Goal: Use online tool/utility: Utilize a website feature to perform a specific function

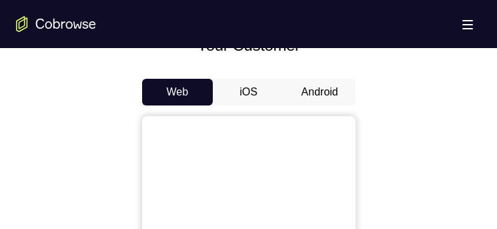
scroll to position [601, 0]
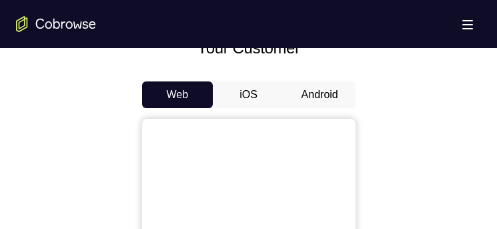
click at [327, 84] on button "Android" at bounding box center [319, 94] width 71 height 27
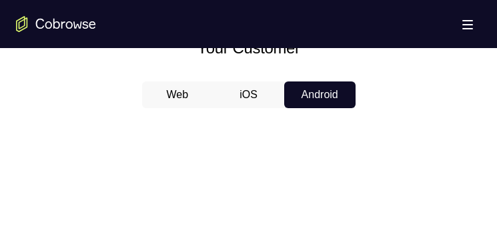
click at [248, 88] on button "iOS" at bounding box center [248, 94] width 71 height 27
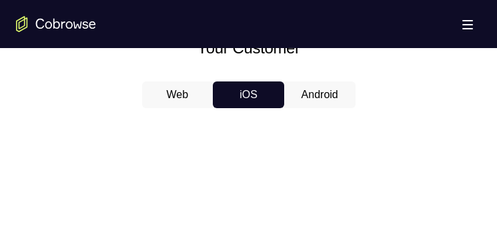
click at [301, 99] on button "Android" at bounding box center [319, 94] width 71 height 27
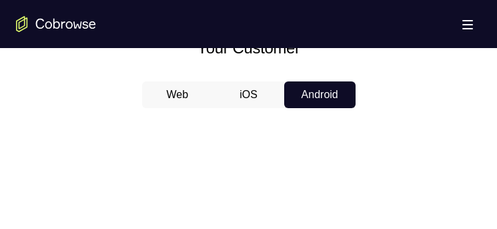
click at [209, 92] on button "Web" at bounding box center [177, 94] width 71 height 27
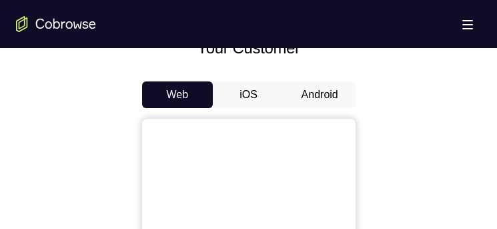
click at [232, 90] on button "iOS" at bounding box center [248, 94] width 71 height 27
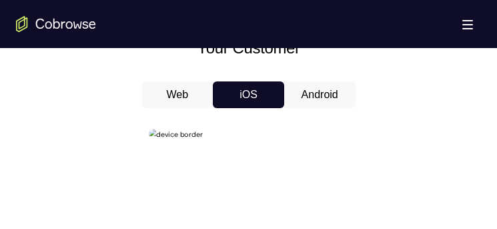
scroll to position [0, 0]
click at [324, 93] on button "Android" at bounding box center [319, 94] width 71 height 27
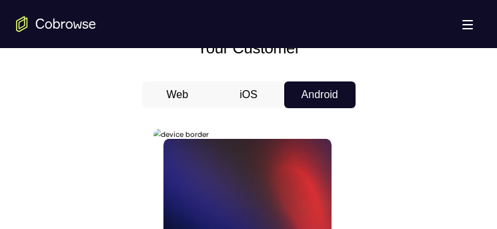
scroll to position [734, 0]
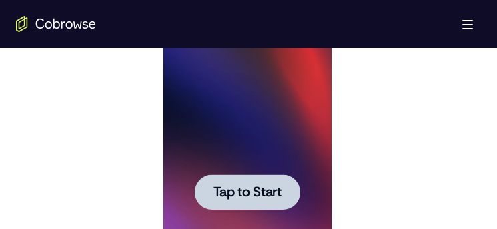
click at [226, 180] on div at bounding box center [247, 191] width 105 height 35
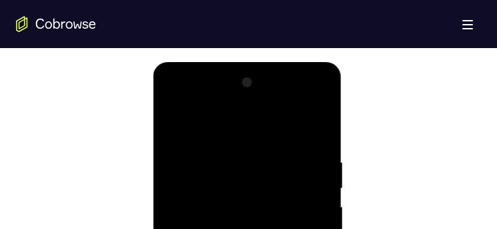
scroll to position [935, 0]
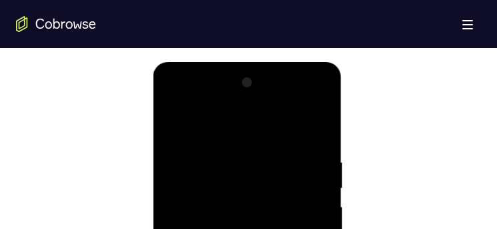
scroll to position [801, 0]
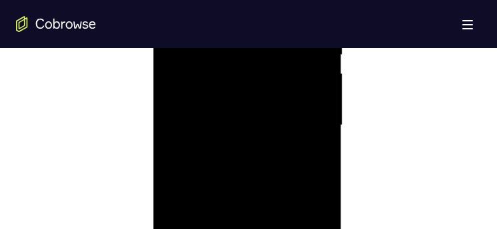
click at [299, 117] on div at bounding box center [248, 126] width 168 height 374
click at [230, 213] on div at bounding box center [248, 59] width 168 height 374
click at [244, 51] on div at bounding box center [248, 59] width 168 height 374
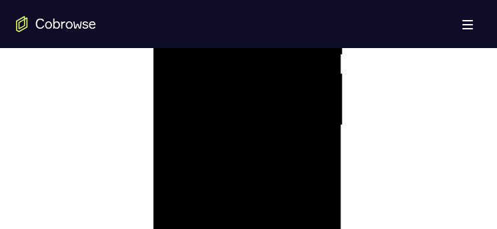
click at [237, 108] on div at bounding box center [248, 126] width 168 height 374
click at [236, 128] on div at bounding box center [248, 126] width 168 height 374
click at [242, 168] on div at bounding box center [248, 126] width 168 height 374
click at [256, 170] on div at bounding box center [248, 126] width 168 height 374
click at [262, 166] on div at bounding box center [248, 126] width 168 height 374
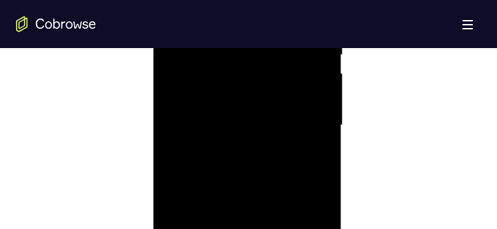
click at [309, 142] on div at bounding box center [248, 126] width 168 height 374
click at [312, 142] on div at bounding box center [248, 126] width 168 height 374
click at [315, 96] on div at bounding box center [248, 126] width 168 height 374
click at [273, 120] on div at bounding box center [248, 126] width 168 height 374
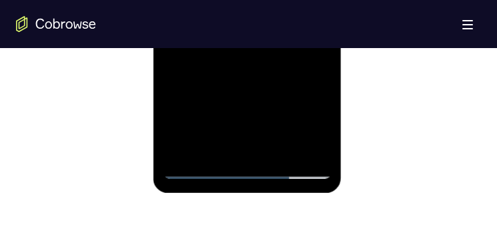
scroll to position [925, 0]
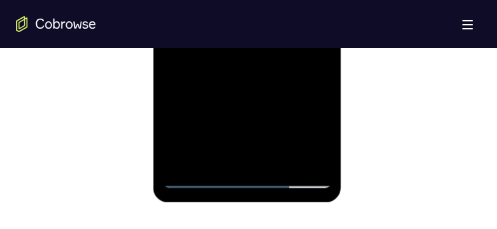
click at [284, 43] on div at bounding box center [248, 1] width 168 height 374
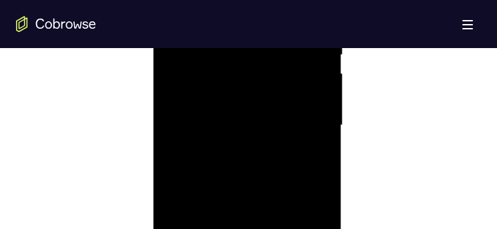
click at [311, 16] on div at bounding box center [248, 126] width 168 height 374
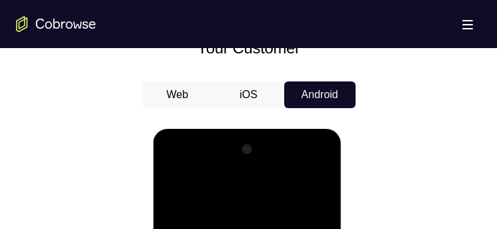
drag, startPoint x: 307, startPoint y: 170, endPoint x: 453, endPoint y: 256, distance: 169.1
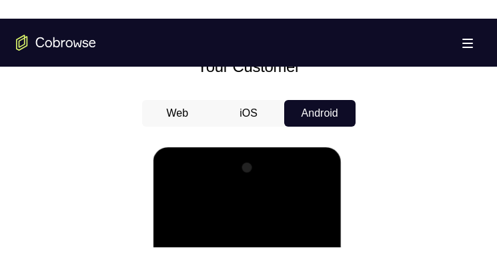
scroll to position [801, 0]
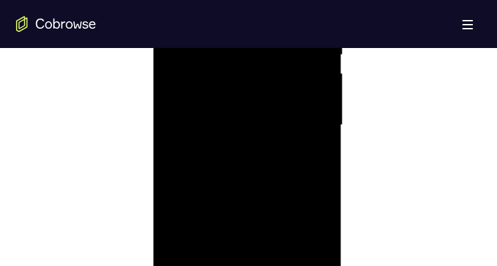
drag, startPoint x: 498, startPoint y: -28, endPoint x: 260, endPoint y: 173, distance: 311.7
click at [260, 173] on div at bounding box center [248, 126] width 168 height 374
click at [322, 155] on div at bounding box center [248, 126] width 168 height 374
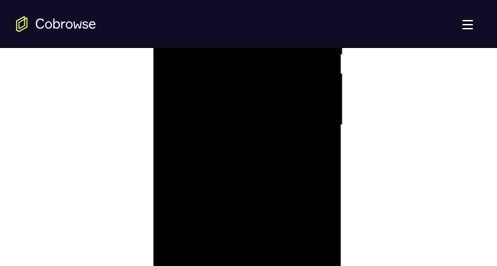
click at [322, 155] on div at bounding box center [248, 126] width 168 height 374
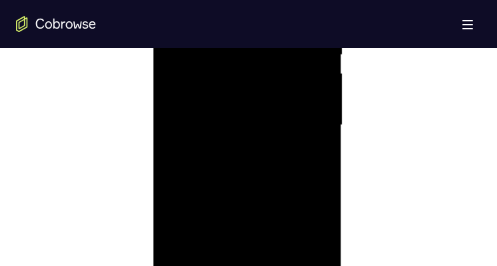
click at [322, 155] on div at bounding box center [248, 126] width 168 height 374
click at [263, 172] on div at bounding box center [248, 126] width 168 height 374
click at [262, 172] on div at bounding box center [248, 126] width 168 height 374
click at [318, 155] on div at bounding box center [248, 126] width 168 height 374
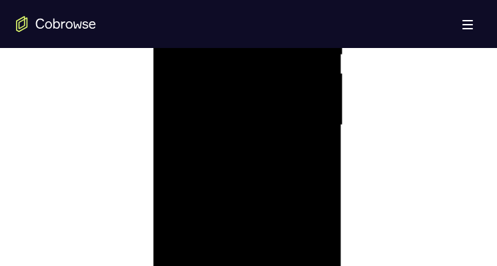
click at [318, 155] on div at bounding box center [248, 126] width 168 height 374
drag, startPoint x: 292, startPoint y: 188, endPoint x: 287, endPoint y: 146, distance: 42.3
click at [287, 146] on div at bounding box center [248, 126] width 168 height 374
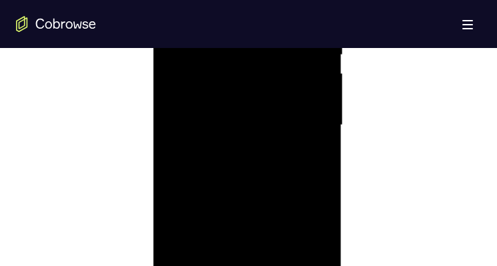
drag, startPoint x: 284, startPoint y: 138, endPoint x: 298, endPoint y: 224, distance: 87.2
click at [297, 228] on div at bounding box center [248, 126] width 168 height 374
drag, startPoint x: 303, startPoint y: 140, endPoint x: 303, endPoint y: 212, distance: 72.1
click at [303, 212] on div at bounding box center [248, 126] width 168 height 374
click at [281, 228] on div at bounding box center [248, 126] width 168 height 374
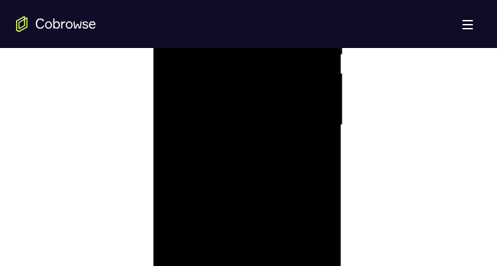
click at [280, 228] on div at bounding box center [248, 126] width 168 height 374
click at [271, 199] on div at bounding box center [248, 126] width 168 height 374
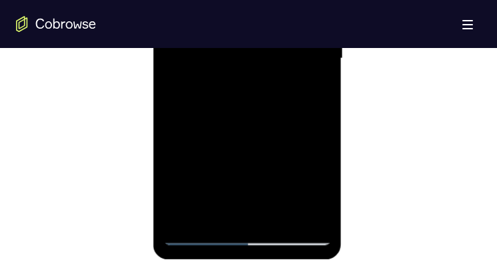
click at [278, 72] on div at bounding box center [248, 59] width 168 height 374
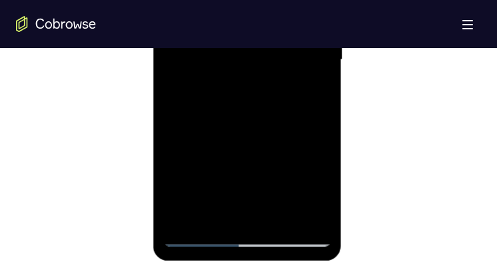
scroll to position [734, 0]
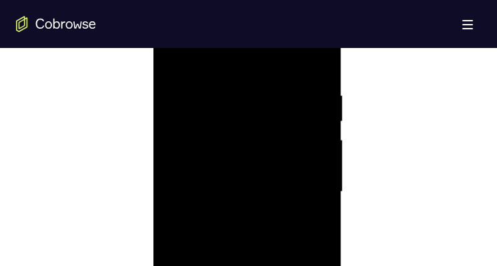
click at [171, 58] on div at bounding box center [248, 192] width 168 height 374
click at [239, 196] on div at bounding box center [248, 192] width 168 height 374
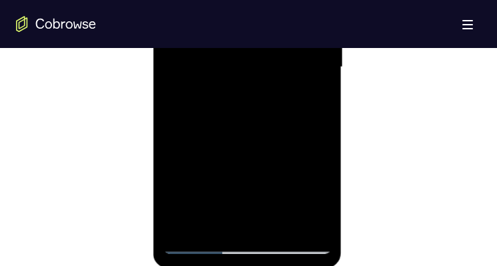
click at [176, 0] on div at bounding box center [248, 68] width 168 height 374
click at [177, 0] on div at bounding box center [248, 126] width 168 height 374
click at [227, 19] on div at bounding box center [248, 126] width 168 height 374
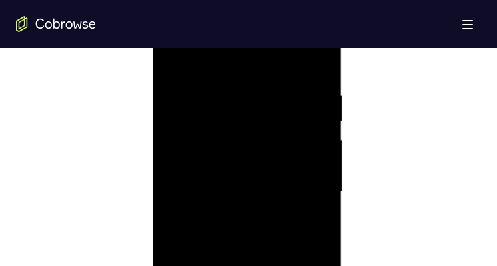
click at [322, 101] on div at bounding box center [248, 192] width 168 height 374
click at [320, 140] on div at bounding box center [248, 192] width 168 height 374
drag, startPoint x: 315, startPoint y: 161, endPoint x: 178, endPoint y: 162, distance: 136.9
click at [178, 162] on div at bounding box center [248, 192] width 168 height 374
click at [315, 130] on div at bounding box center [248, 192] width 168 height 374
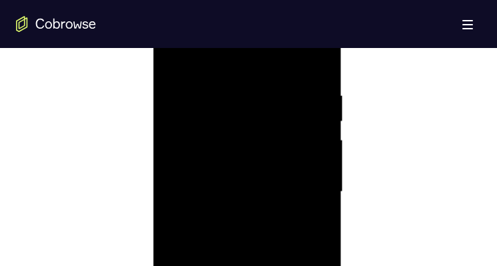
click at [315, 130] on div at bounding box center [248, 192] width 168 height 374
click at [315, 65] on div at bounding box center [248, 192] width 168 height 374
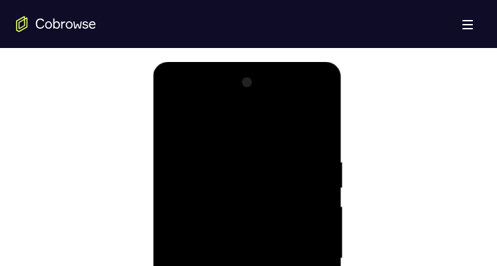
click at [324, 123] on div at bounding box center [248, 259] width 168 height 374
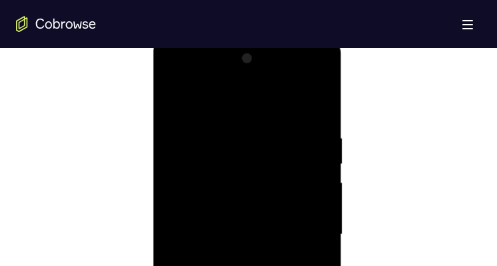
scroll to position [734, 0]
click at [200, 128] on div at bounding box center [248, 192] width 168 height 374
click at [211, 228] on div at bounding box center [248, 192] width 168 height 374
click at [322, 172] on div at bounding box center [248, 192] width 168 height 374
click at [322, 167] on div at bounding box center [248, 192] width 168 height 374
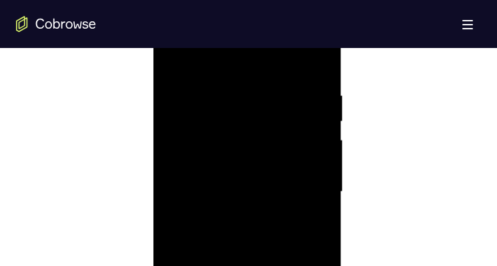
click at [322, 167] on div at bounding box center [248, 192] width 168 height 374
click at [177, 55] on div at bounding box center [248, 192] width 168 height 374
drag, startPoint x: 303, startPoint y: 268, endPoint x: 304, endPoint y: 258, distance: 10.0
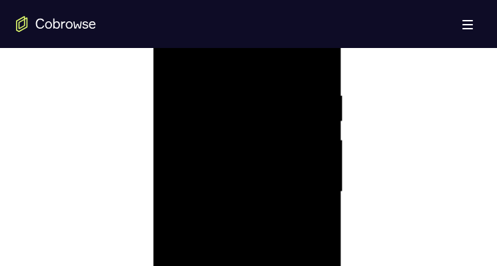
click at [304, 228] on div at bounding box center [248, 192] width 168 height 374
click at [262, 228] on div at bounding box center [248, 192] width 168 height 374
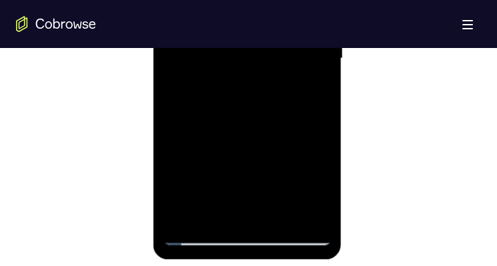
click at [327, 0] on div at bounding box center [248, 59] width 168 height 374
click at [312, 0] on div at bounding box center [248, 59] width 168 height 374
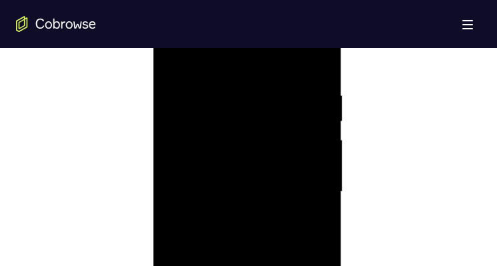
click at [317, 132] on div at bounding box center [248, 192] width 168 height 374
click at [320, 131] on div at bounding box center [248, 192] width 168 height 374
click at [176, 59] on div at bounding box center [248, 192] width 168 height 374
drag, startPoint x: 209, startPoint y: 101, endPoint x: 225, endPoint y: 171, distance: 71.9
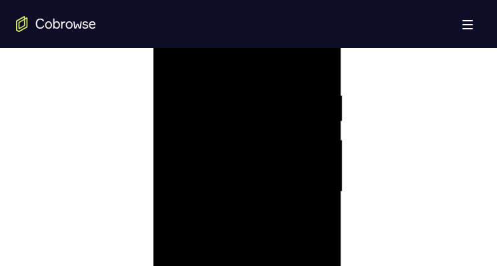
click at [225, 172] on div at bounding box center [248, 192] width 168 height 374
click at [176, 53] on div at bounding box center [248, 192] width 168 height 374
click at [185, 176] on div at bounding box center [248, 192] width 168 height 374
click at [316, 64] on div at bounding box center [248, 192] width 168 height 374
click at [214, 182] on div at bounding box center [248, 192] width 168 height 374
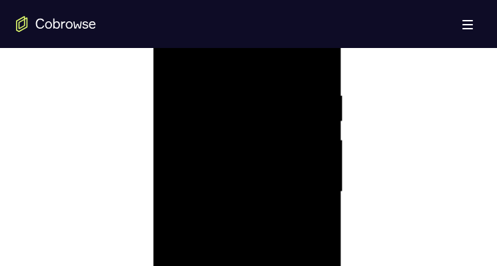
click at [250, 99] on div at bounding box center [248, 192] width 168 height 374
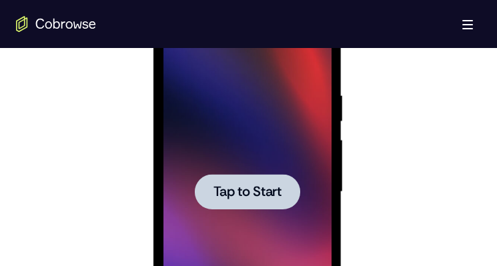
click at [253, 188] on span "Tap to Start" at bounding box center [248, 192] width 68 height 13
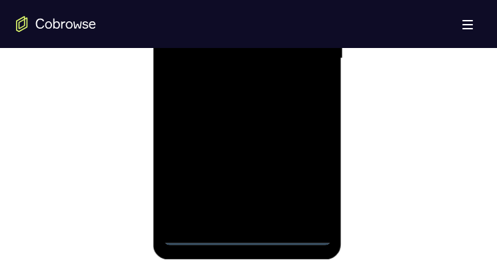
click at [248, 228] on div at bounding box center [248, 59] width 168 height 374
click at [306, 184] on div at bounding box center [248, 59] width 168 height 374
click at [221, 0] on div at bounding box center [248, 59] width 168 height 374
click at [304, 53] on div at bounding box center [248, 59] width 168 height 374
click at [228, 85] on div at bounding box center [248, 59] width 168 height 374
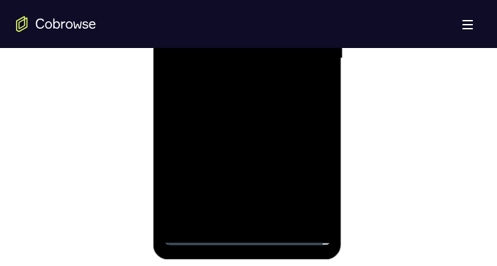
click at [224, 39] on div at bounding box center [248, 59] width 168 height 374
click at [294, 42] on div at bounding box center [248, 59] width 168 height 374
click at [278, 53] on div at bounding box center [248, 59] width 168 height 374
click at [268, 99] on div at bounding box center [248, 59] width 168 height 374
click at [266, 89] on div at bounding box center [248, 59] width 168 height 374
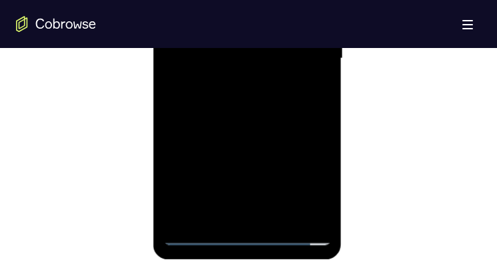
scroll to position [734, 0]
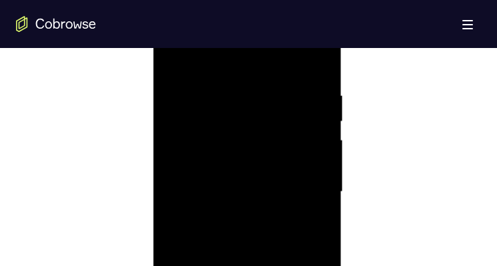
click at [242, 228] on div at bounding box center [248, 192] width 168 height 374
click at [318, 57] on div at bounding box center [248, 192] width 168 height 374
click at [234, 182] on div at bounding box center [248, 192] width 168 height 374
click at [294, 176] on div at bounding box center [248, 192] width 168 height 374
click at [207, 178] on div at bounding box center [248, 192] width 168 height 374
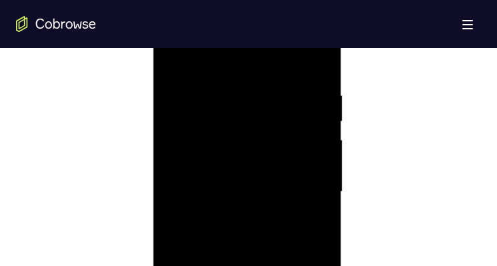
click at [275, 97] on div at bounding box center [248, 192] width 168 height 374
click at [186, 228] on div at bounding box center [248, 192] width 168 height 374
click at [278, 228] on div at bounding box center [248, 192] width 168 height 374
click at [283, 228] on div at bounding box center [248, 192] width 168 height 374
click at [259, 204] on div at bounding box center [248, 192] width 168 height 374
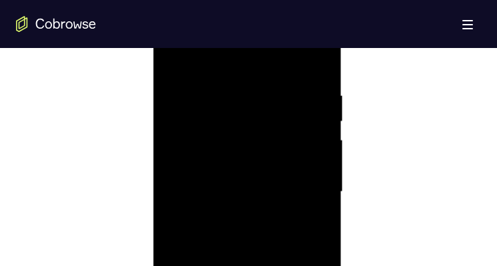
click at [310, 223] on div at bounding box center [248, 192] width 168 height 374
click at [174, 61] on div at bounding box center [248, 192] width 168 height 374
click at [245, 228] on div at bounding box center [248, 192] width 168 height 374
click at [174, 57] on div at bounding box center [248, 192] width 168 height 374
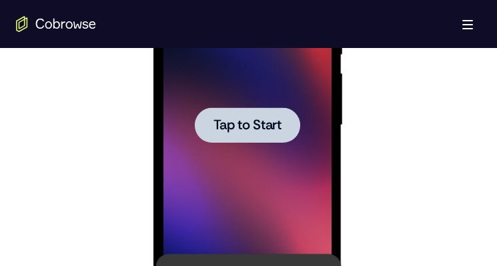
click at [262, 31] on div "Open main menu" at bounding box center [248, 24] width 497 height 48
click at [226, 134] on div at bounding box center [247, 124] width 105 height 35
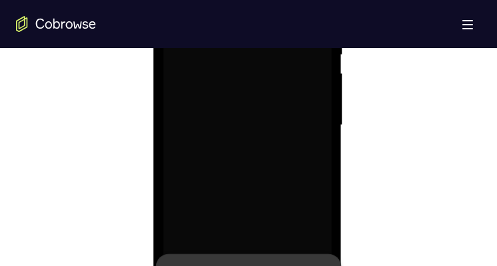
scroll to position [935, 0]
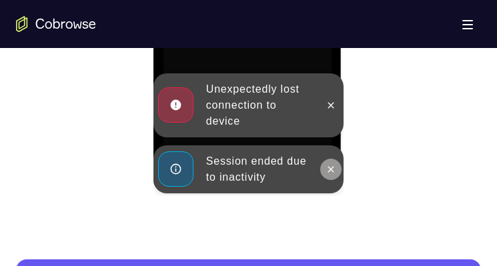
click at [330, 167] on icon at bounding box center [331, 169] width 11 height 11
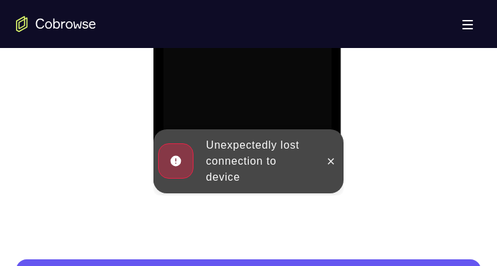
click at [330, 167] on button at bounding box center [330, 161] width 21 height 21
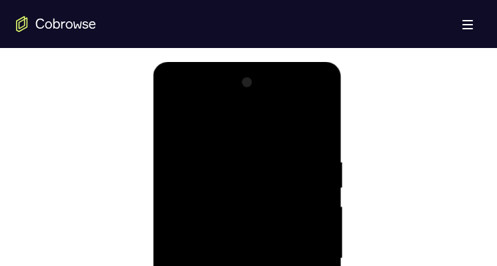
scroll to position [801, 0]
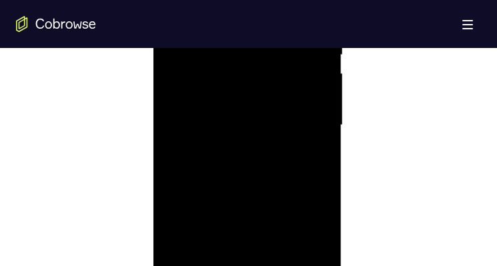
click at [246, 228] on div at bounding box center [248, 126] width 168 height 374
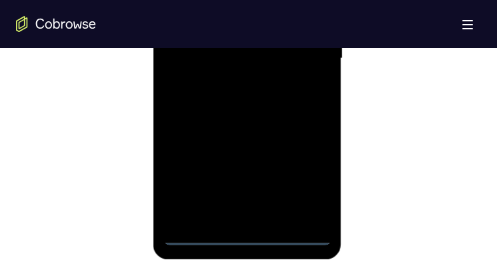
click at [304, 181] on div at bounding box center [248, 59] width 168 height 374
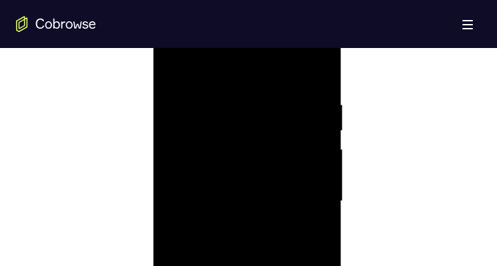
scroll to position [668, 0]
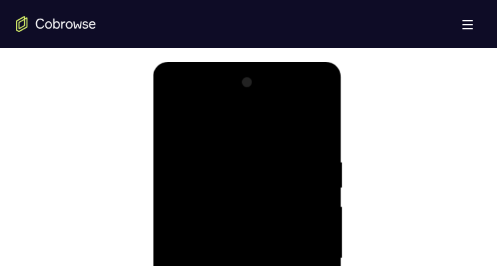
click at [211, 121] on div at bounding box center [248, 259] width 168 height 374
click at [301, 228] on div at bounding box center [248, 259] width 168 height 374
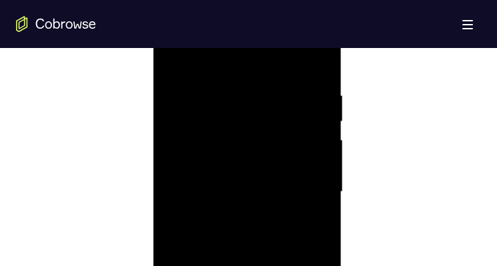
click at [227, 217] on div at bounding box center [248, 192] width 168 height 374
click at [236, 172] on div at bounding box center [248, 192] width 168 height 374
click at [236, 105] on div at bounding box center [248, 126] width 168 height 374
click at [231, 128] on div at bounding box center [248, 126] width 168 height 374
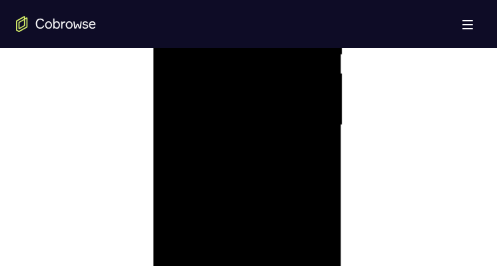
click at [230, 166] on div at bounding box center [248, 126] width 168 height 374
click at [243, 166] on div at bounding box center [248, 126] width 168 height 374
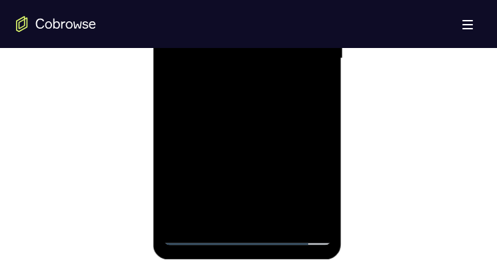
click at [314, 115] on div at bounding box center [248, 59] width 168 height 374
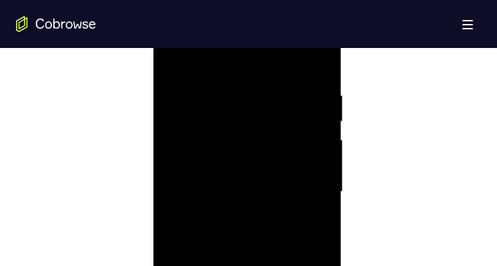
click at [267, 78] on div at bounding box center [248, 192] width 168 height 374
click at [322, 155] on div at bounding box center [248, 192] width 168 height 374
click at [320, 154] on div at bounding box center [248, 192] width 168 height 374
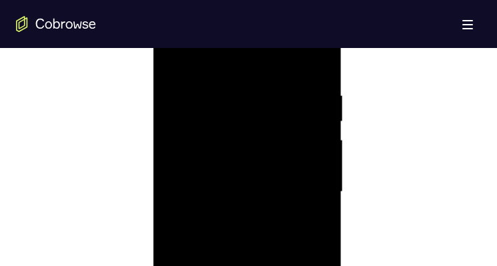
click at [296, 163] on div at bounding box center [248, 192] width 168 height 374
click at [306, 163] on div at bounding box center [248, 192] width 168 height 374
click at [307, 163] on div at bounding box center [248, 192] width 168 height 374
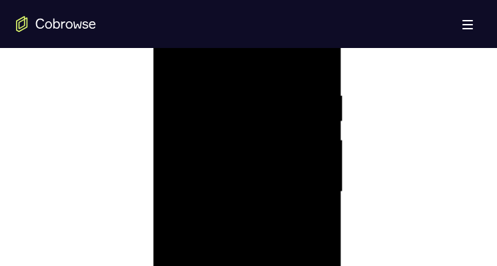
click at [307, 163] on div at bounding box center [248, 192] width 168 height 374
drag, startPoint x: 246, startPoint y: 180, endPoint x: 279, endPoint y: 182, distance: 33.4
click at [276, 180] on div at bounding box center [248, 192] width 168 height 374
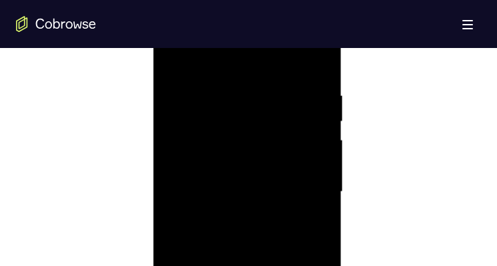
drag, startPoint x: 308, startPoint y: 90, endPoint x: 232, endPoint y: 115, distance: 79.4
click at [231, 115] on div at bounding box center [248, 192] width 168 height 374
click at [316, 60] on div at bounding box center [248, 192] width 168 height 374
drag, startPoint x: 261, startPoint y: 70, endPoint x: 266, endPoint y: 108, distance: 38.3
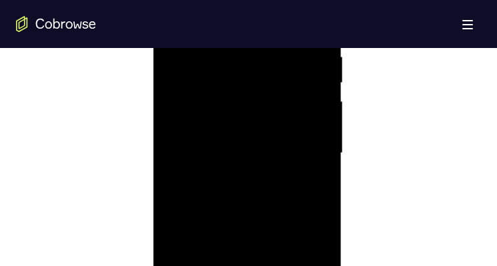
click at [266, 108] on div at bounding box center [248, 154] width 168 height 374
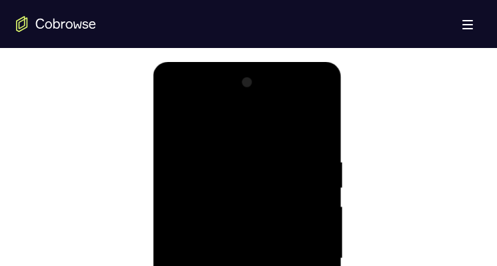
drag, startPoint x: 270, startPoint y: 220, endPoint x: 262, endPoint y: 331, distance: 111.1
click at [262, 228] on div at bounding box center [248, 259] width 168 height 374
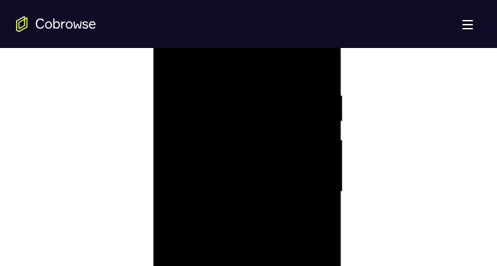
click at [225, 93] on div at bounding box center [248, 192] width 168 height 374
click at [316, 113] on div at bounding box center [248, 192] width 168 height 374
click at [322, 107] on div at bounding box center [248, 192] width 168 height 374
click at [320, 109] on div at bounding box center [248, 192] width 168 height 374
click at [320, 176] on div at bounding box center [248, 192] width 168 height 374
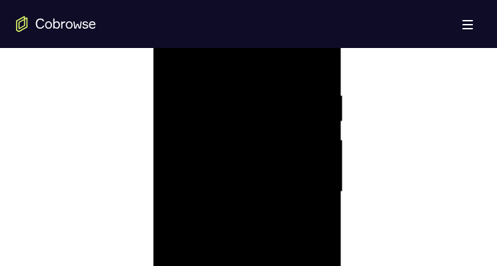
scroll to position [801, 0]
click at [318, 43] on div at bounding box center [248, 126] width 168 height 374
click at [312, 183] on div at bounding box center [248, 192] width 168 height 374
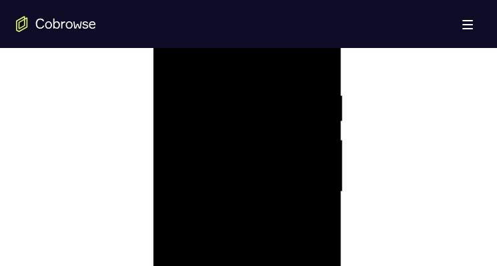
click at [314, 126] on div at bounding box center [248, 192] width 168 height 374
click at [314, 189] on div at bounding box center [248, 189] width 168 height 374
click at [178, 180] on div at bounding box center [248, 192] width 168 height 374
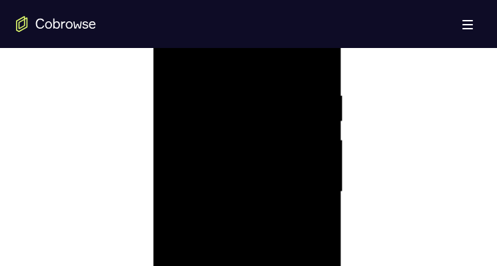
click at [188, 174] on div at bounding box center [248, 192] width 168 height 374
click at [317, 173] on div at bounding box center [248, 192] width 168 height 374
click at [322, 150] on div at bounding box center [248, 192] width 168 height 374
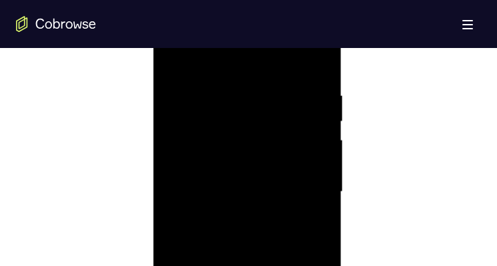
click at [322, 150] on div at bounding box center [248, 192] width 168 height 374
drag, startPoint x: 322, startPoint y: 150, endPoint x: 209, endPoint y: 149, distance: 112.8
click at [208, 149] on div at bounding box center [248, 192] width 168 height 374
click at [308, 168] on div at bounding box center [248, 192] width 168 height 374
click at [315, 160] on div at bounding box center [248, 192] width 168 height 374
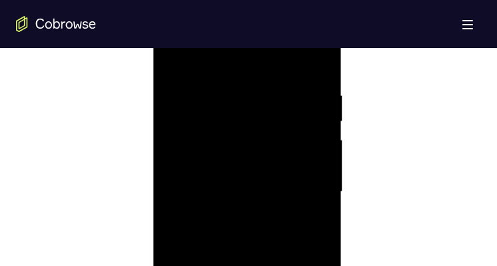
click at [312, 98] on div at bounding box center [248, 192] width 168 height 374
click at [314, 61] on div at bounding box center [248, 192] width 168 height 374
drag, startPoint x: 299, startPoint y: 140, endPoint x: 309, endPoint y: 205, distance: 65.5
click at [309, 205] on div at bounding box center [248, 192] width 168 height 374
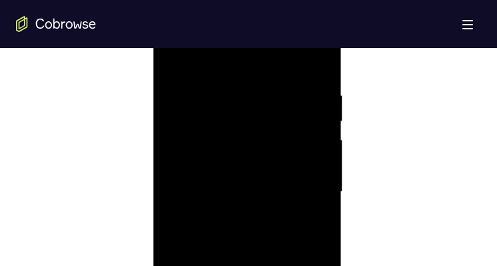
drag, startPoint x: 307, startPoint y: 241, endPoint x: 307, endPoint y: 222, distance: 19.4
click at [307, 222] on div at bounding box center [248, 192] width 168 height 374
click at [321, 226] on div at bounding box center [248, 192] width 168 height 374
click at [324, 227] on div at bounding box center [248, 192] width 168 height 374
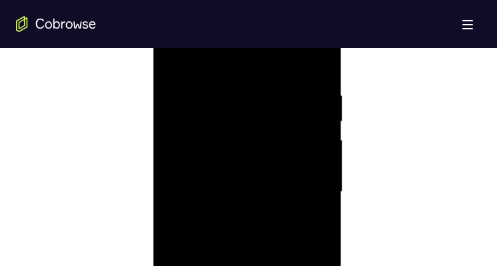
click at [324, 227] on div at bounding box center [248, 192] width 168 height 374
click at [180, 228] on div at bounding box center [248, 192] width 168 height 374
click at [315, 163] on div at bounding box center [248, 126] width 168 height 374
click at [320, 164] on div at bounding box center [248, 126] width 168 height 374
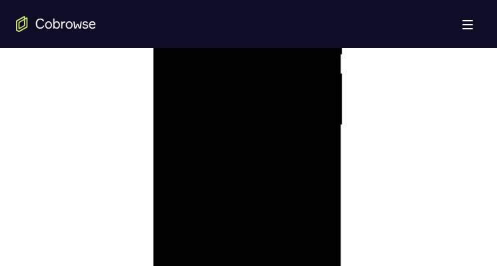
click at [320, 164] on div at bounding box center [248, 126] width 168 height 374
